Goal: Task Accomplishment & Management: Use online tool/utility

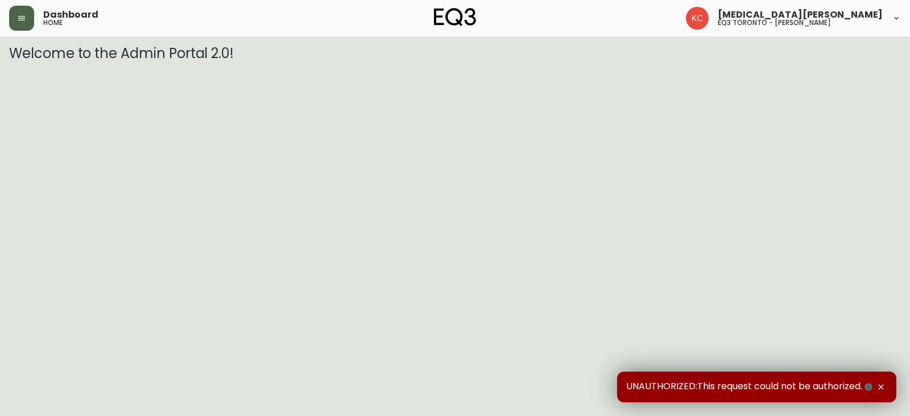
click at [18, 10] on button "button" at bounding box center [21, 18] width 25 height 25
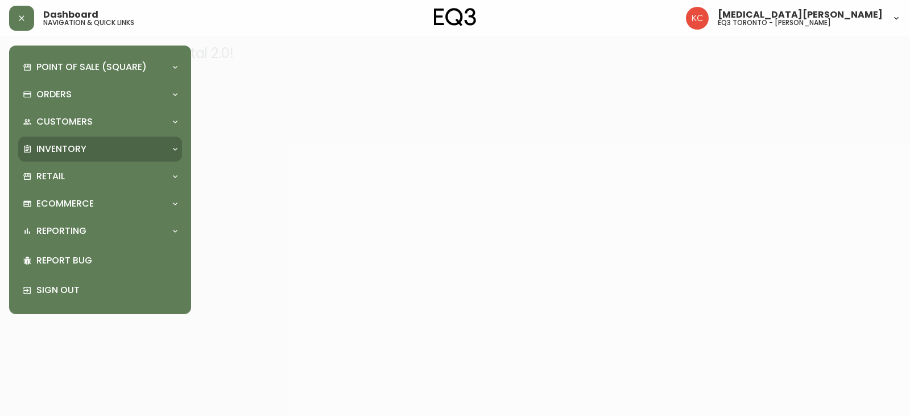
click at [48, 143] on p "Inventory" at bounding box center [61, 149] width 50 height 13
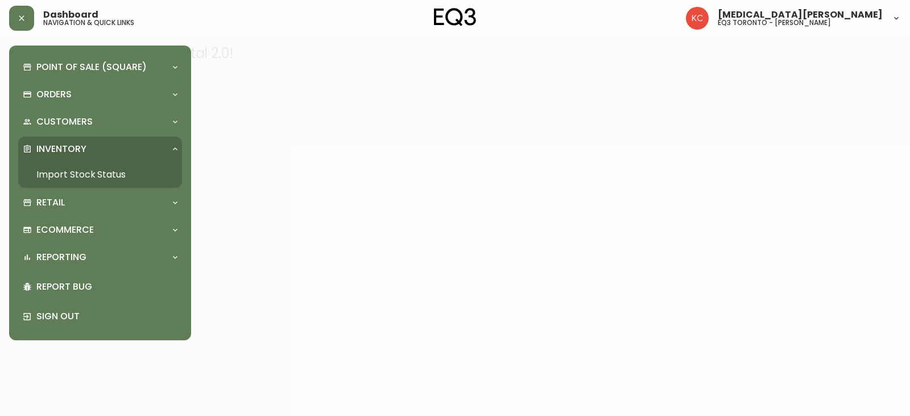
click at [62, 172] on link "Import Stock Status" at bounding box center [100, 175] width 164 height 26
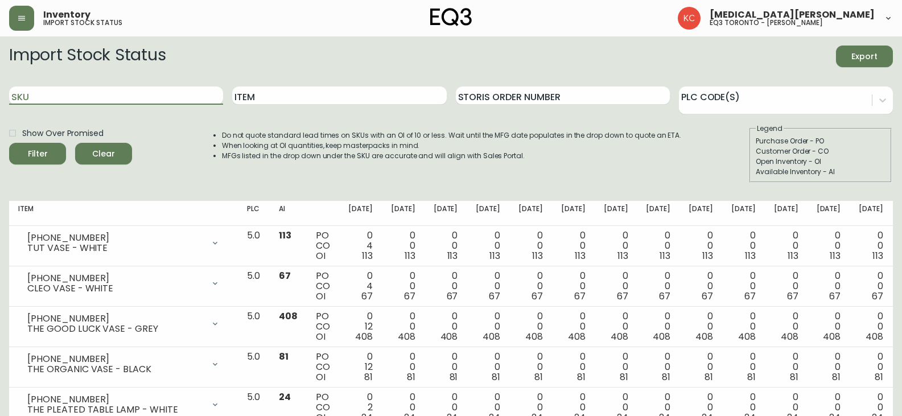
drag, startPoint x: 46, startPoint y: 97, endPoint x: 0, endPoint y: 96, distance: 45.5
type input "6"
click at [9, 143] on button "Filter" at bounding box center [37, 154] width 57 height 22
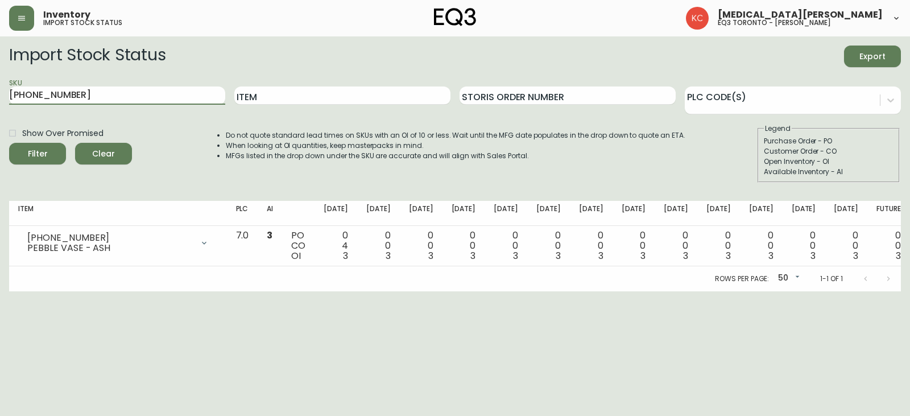
click at [9, 143] on button "Filter" at bounding box center [37, 154] width 57 height 22
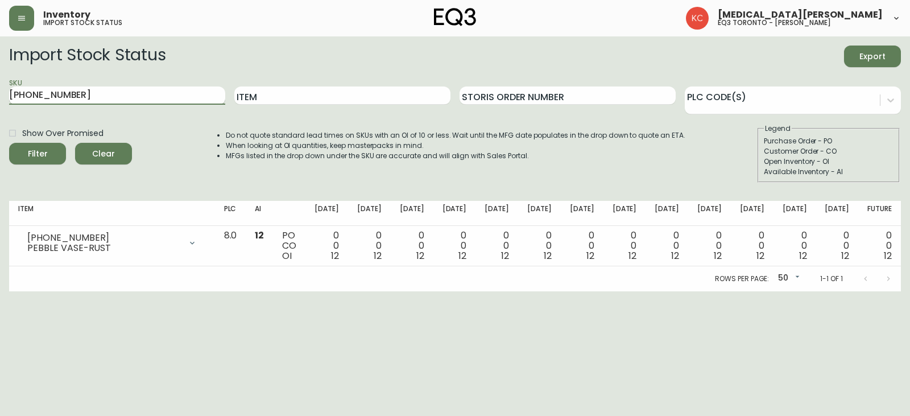
type input "3140-9208-2"
click at [9, 143] on button "Filter" at bounding box center [37, 154] width 57 height 22
